Goal: Obtain resource: Download file/media

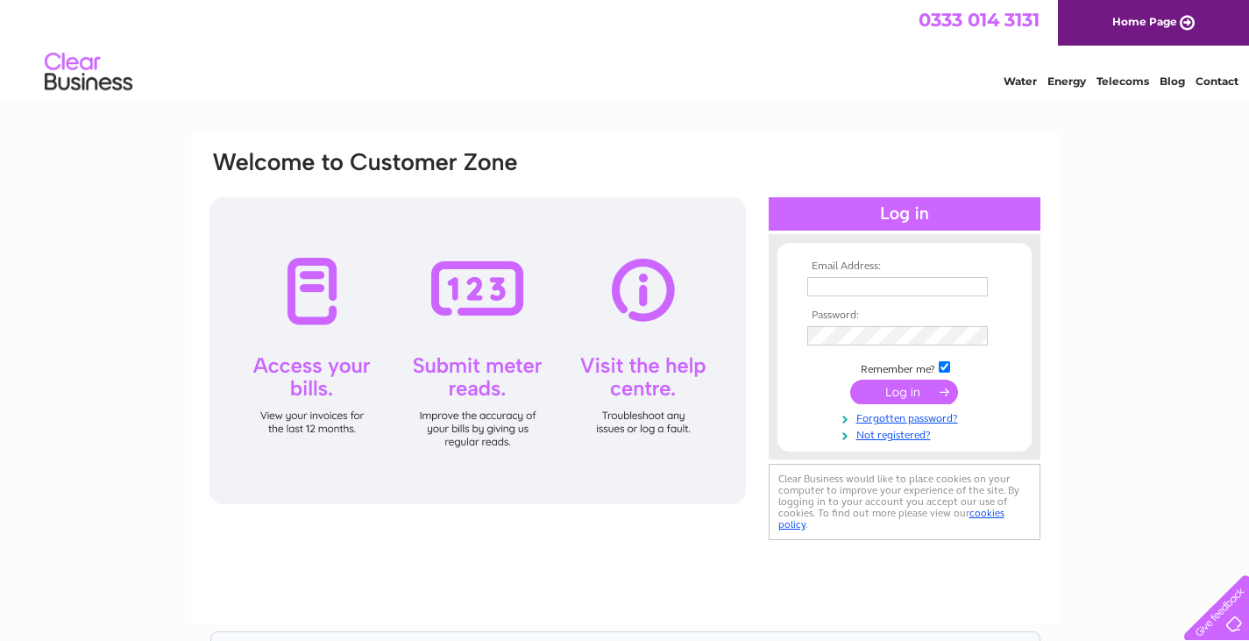
type input "tony@stewarthomes.co.uk"
click at [886, 389] on input "submit" at bounding box center [905, 392] width 108 height 25
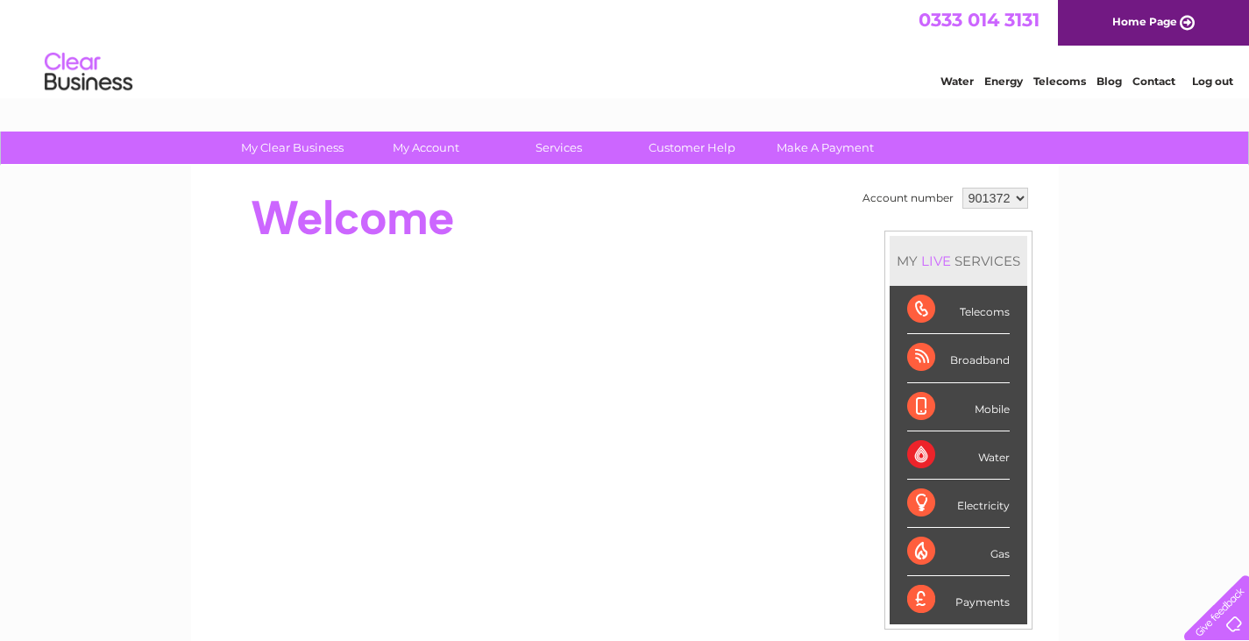
click at [1016, 196] on select "901372 901374 989595" at bounding box center [996, 198] width 66 height 21
select select "901374"
click at [963, 188] on select "901372 901374 989595" at bounding box center [996, 198] width 66 height 21
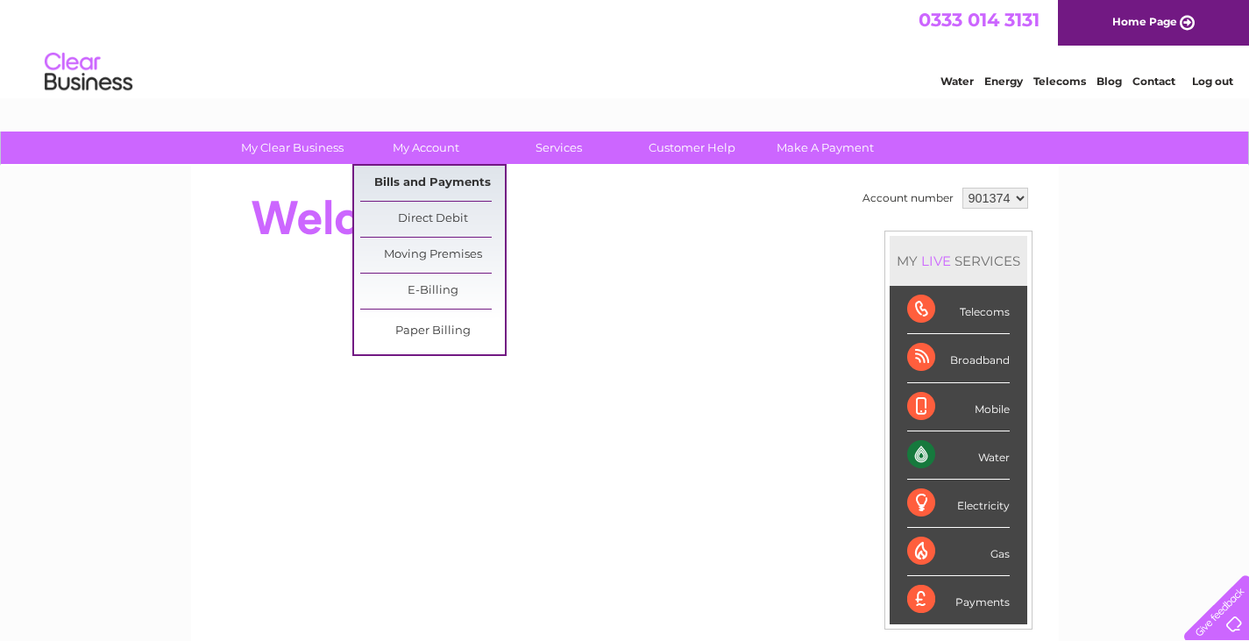
click at [430, 179] on link "Bills and Payments" at bounding box center [432, 183] width 145 height 35
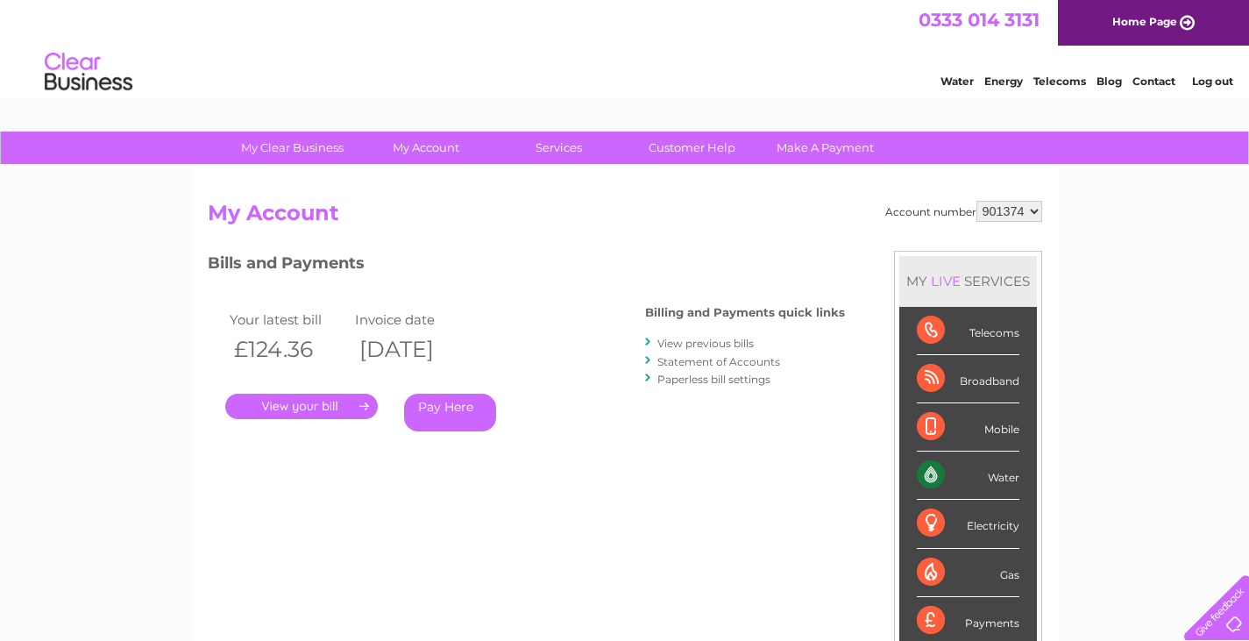
click at [331, 404] on link "." at bounding box center [301, 406] width 153 height 25
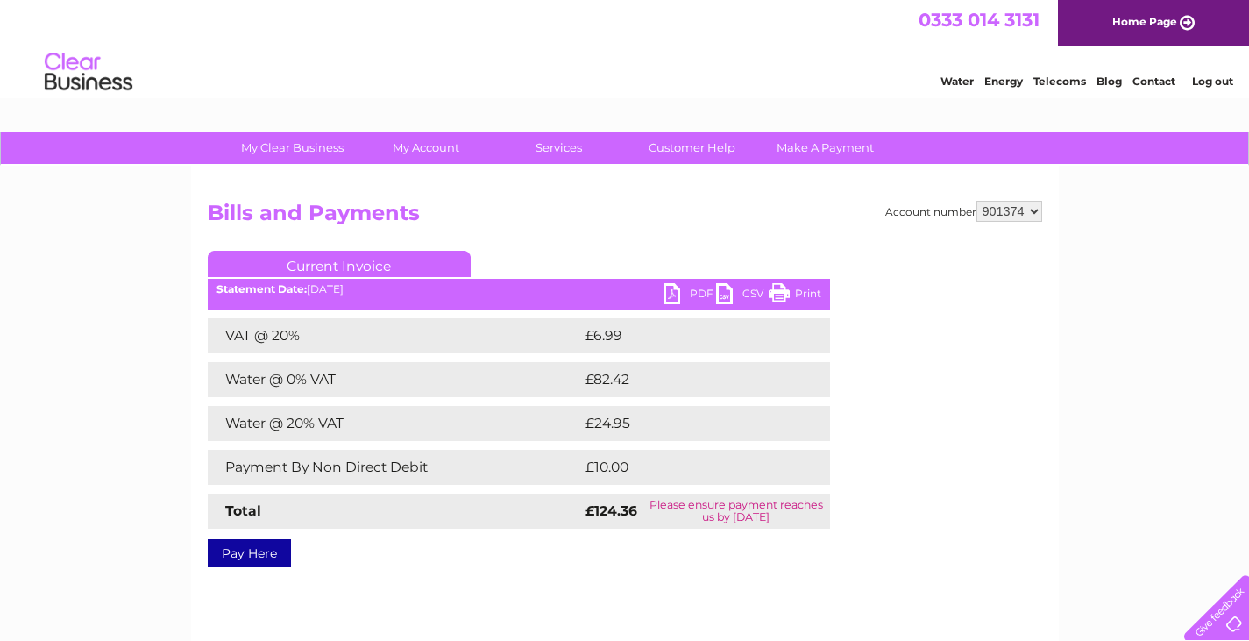
click at [671, 294] on link "PDF" at bounding box center [690, 295] width 53 height 25
click at [1033, 210] on select "901372 901374 989595" at bounding box center [1010, 211] width 66 height 21
select select "989595"
click at [977, 201] on select "901372 901374 989595" at bounding box center [1010, 211] width 66 height 21
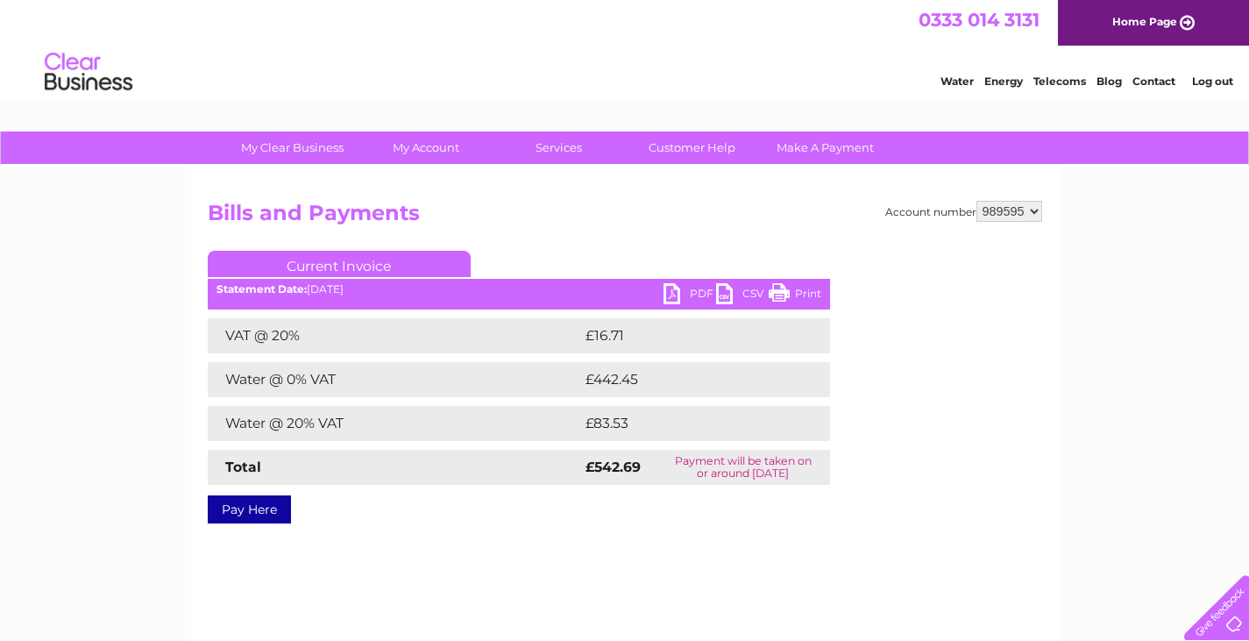
click at [678, 294] on link "PDF" at bounding box center [690, 295] width 53 height 25
click at [1037, 211] on select "901372 901374 989595" at bounding box center [1010, 211] width 66 height 21
select select "901372"
click at [977, 201] on select "901372 901374 989595" at bounding box center [1010, 211] width 66 height 21
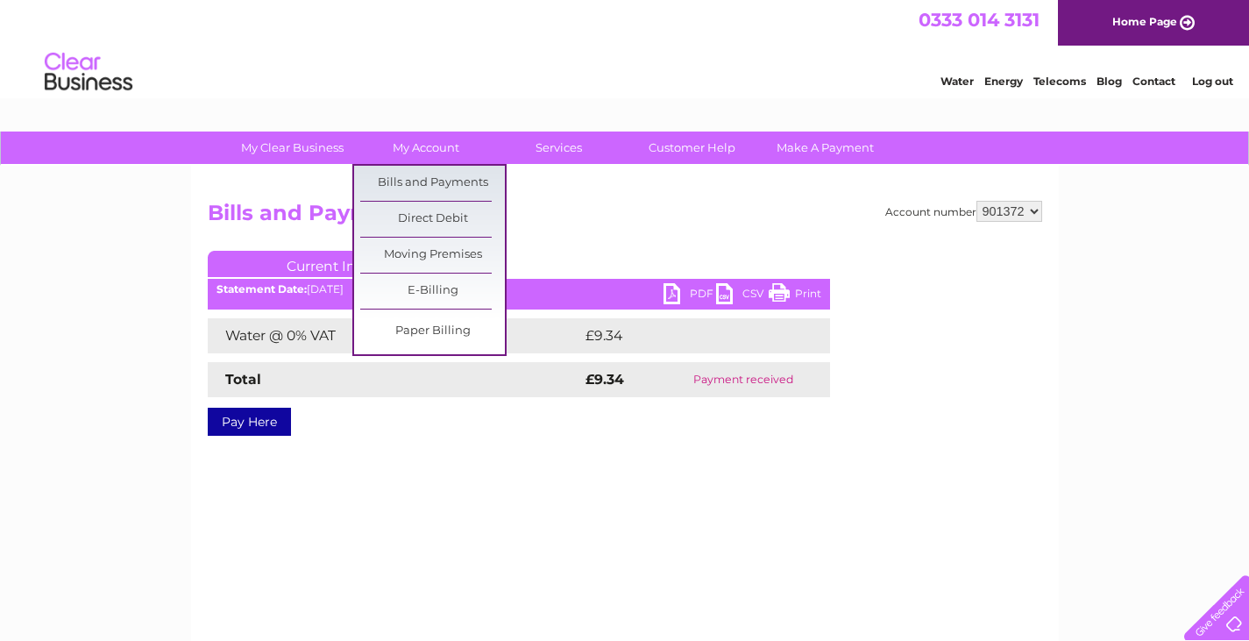
click at [423, 176] on link "Bills and Payments" at bounding box center [432, 183] width 145 height 35
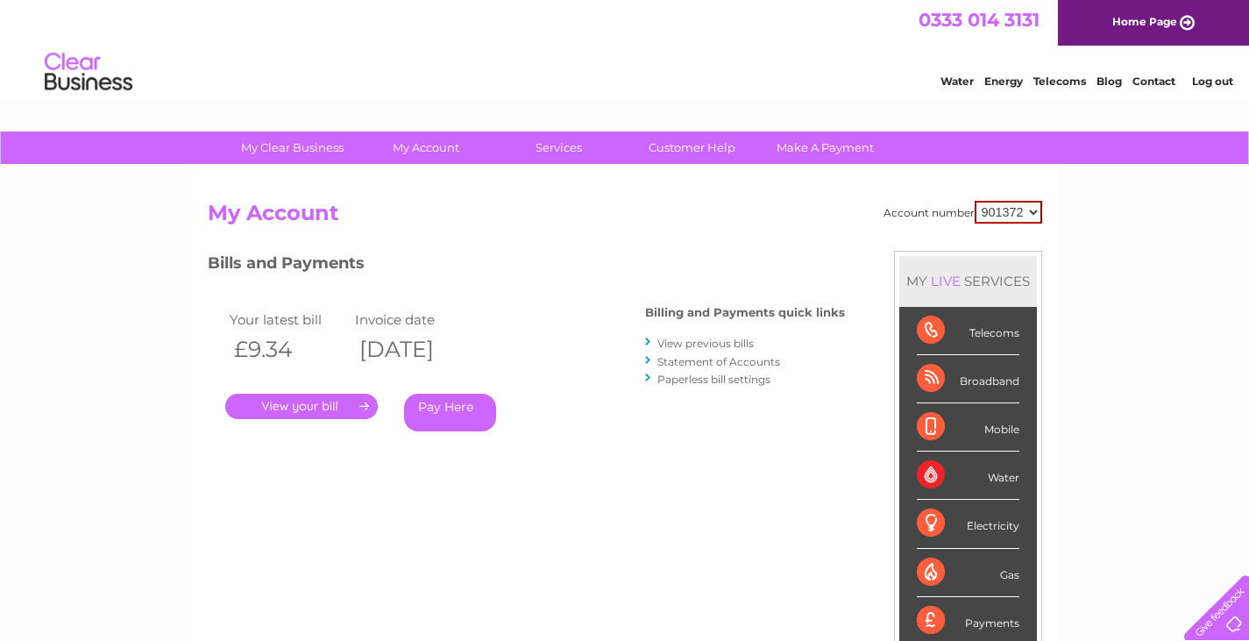
click at [345, 399] on link "." at bounding box center [301, 406] width 153 height 25
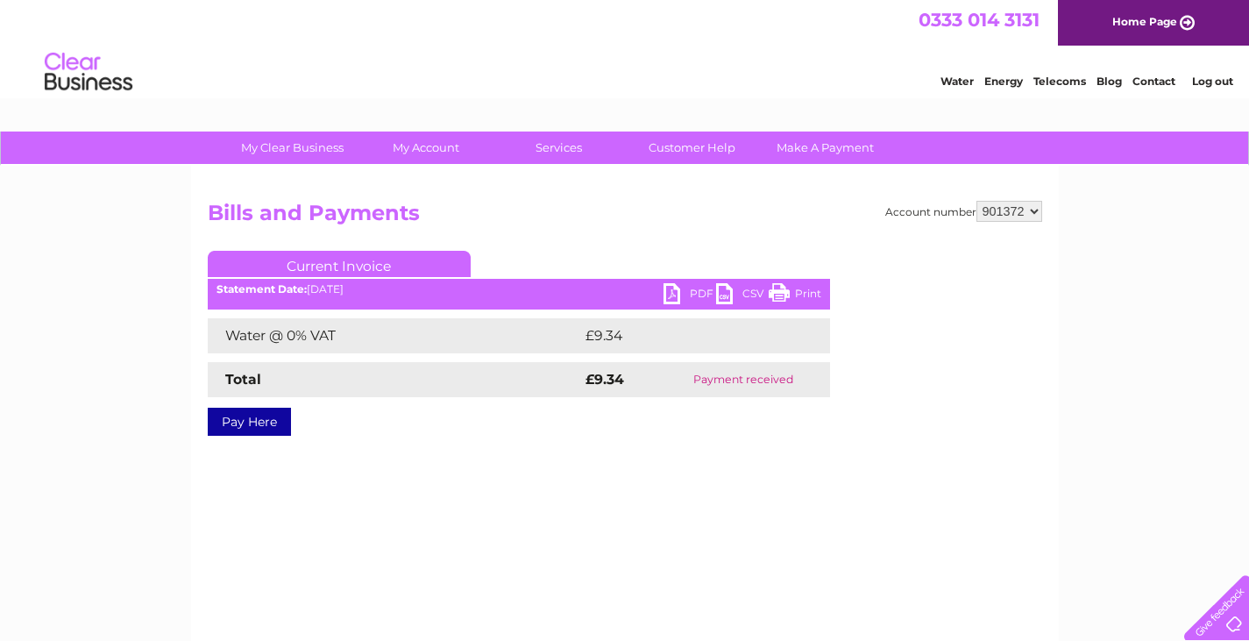
click at [667, 289] on link "PDF" at bounding box center [690, 295] width 53 height 25
